Goal: Check status: Check status

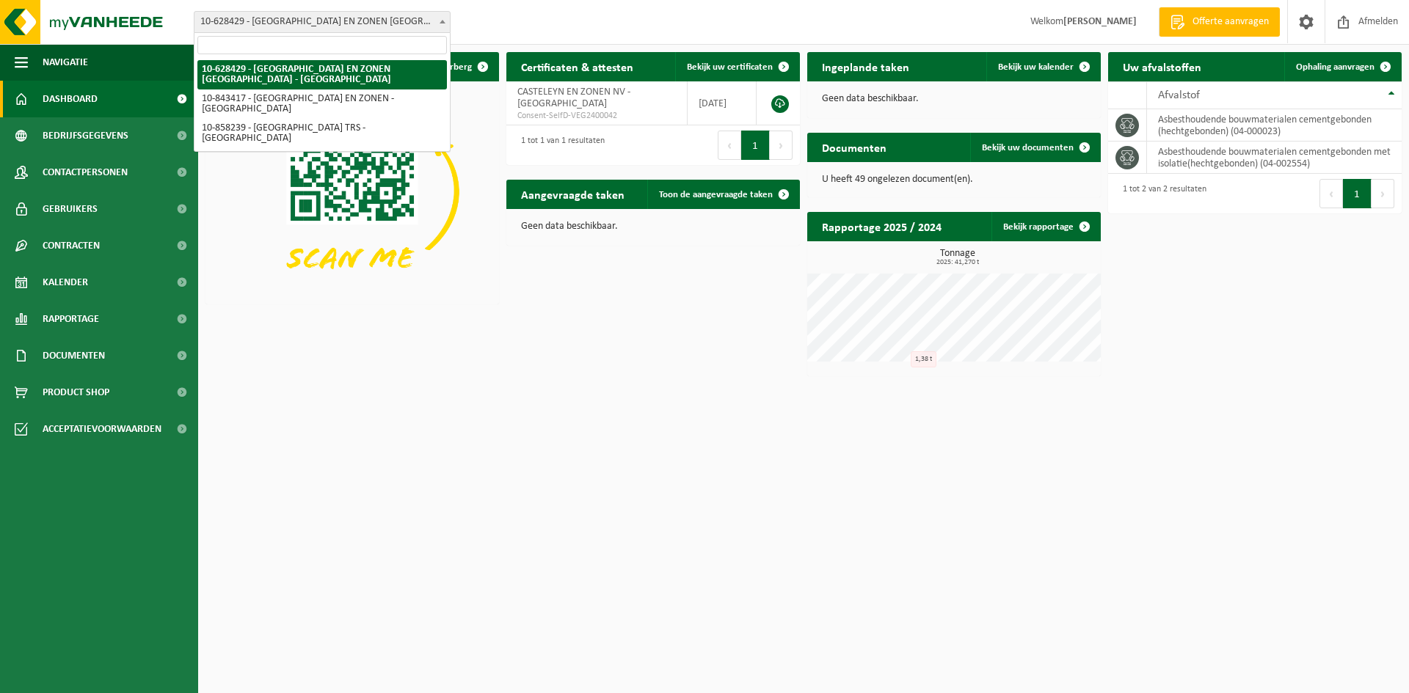
click at [442, 19] on span at bounding box center [442, 21] width 15 height 19
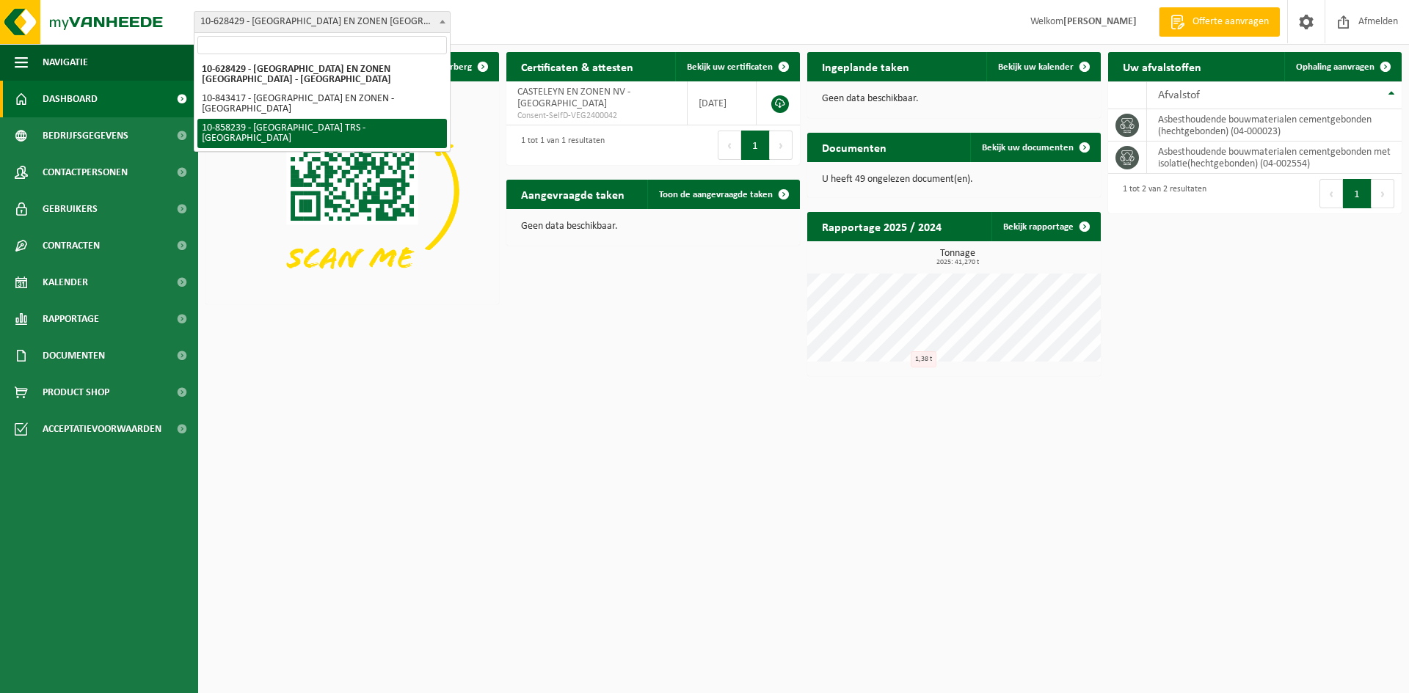
select select "99214"
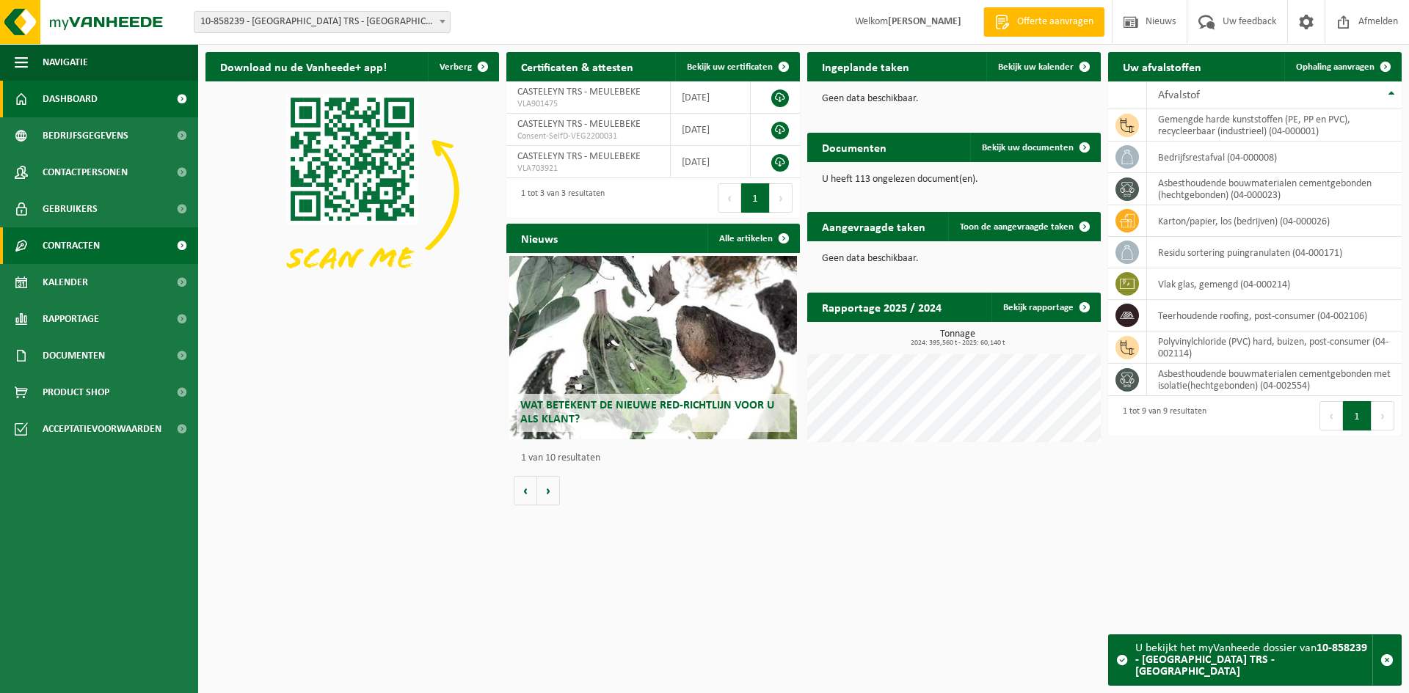
click at [112, 245] on link "Contracten" at bounding box center [99, 245] width 198 height 37
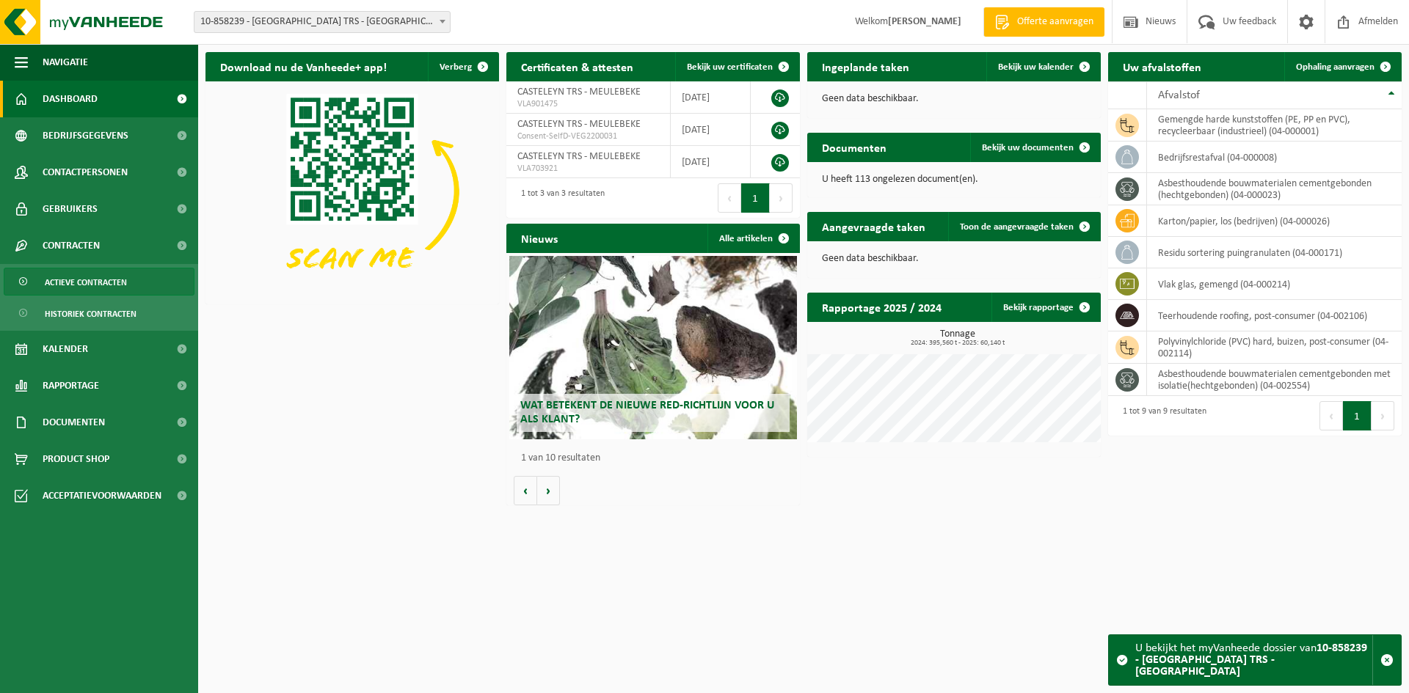
click at [112, 278] on span "Actieve contracten" at bounding box center [86, 282] width 82 height 28
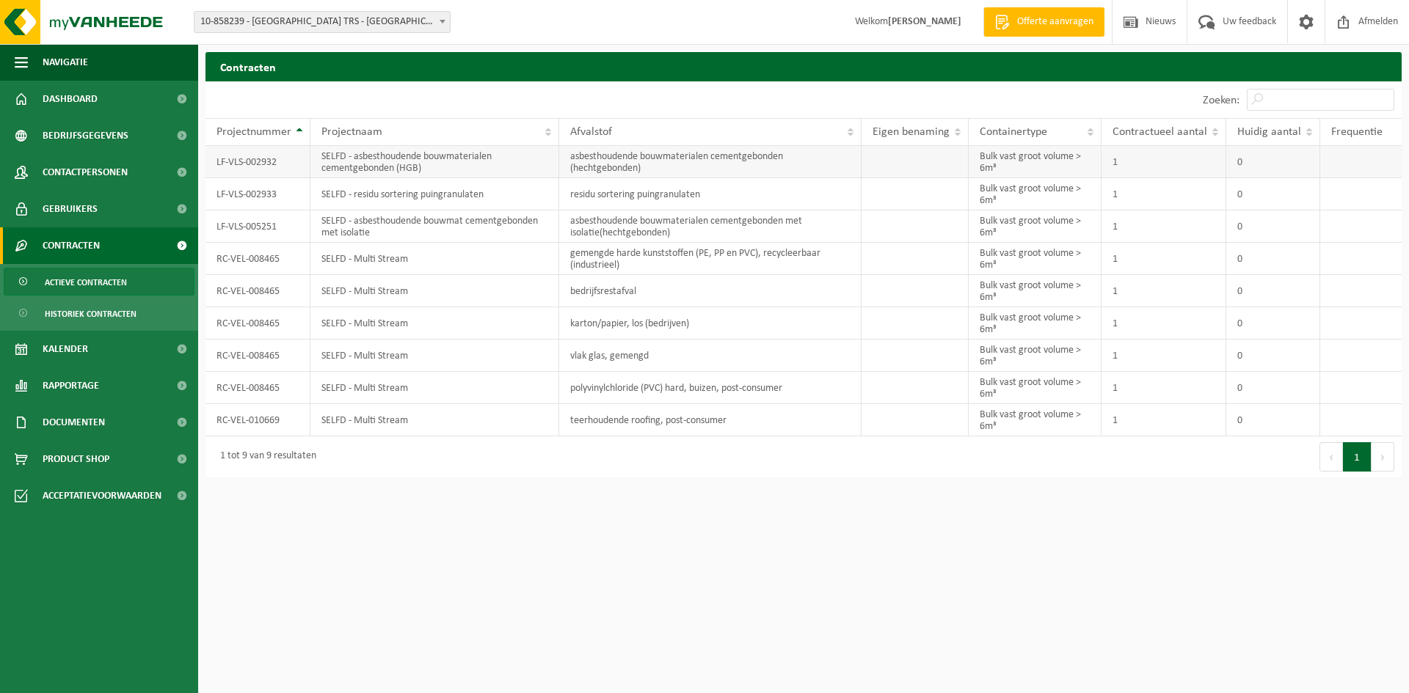
click at [256, 167] on td "LF-VLS-002932" at bounding box center [257, 162] width 105 height 32
click at [460, 169] on td "SELFD - asbesthoudende bouwmaterialen cementgebonden (HGB)" at bounding box center [434, 162] width 249 height 32
click at [1381, 460] on button "Volgende" at bounding box center [1382, 456] width 23 height 29
click at [52, 94] on span "Dashboard" at bounding box center [70, 99] width 55 height 37
